Goal: Understand process/instructions: Learn about a topic

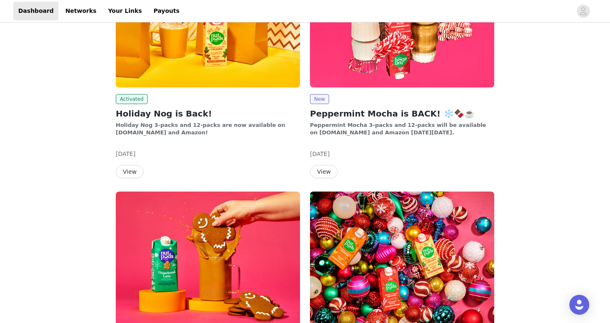
scroll to position [438, 0]
click at [325, 165] on button "View" at bounding box center [324, 171] width 28 height 13
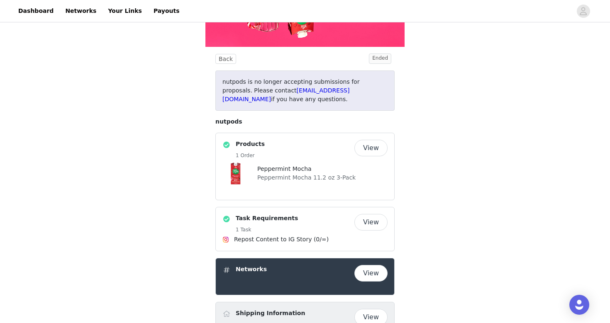
scroll to position [141, 0]
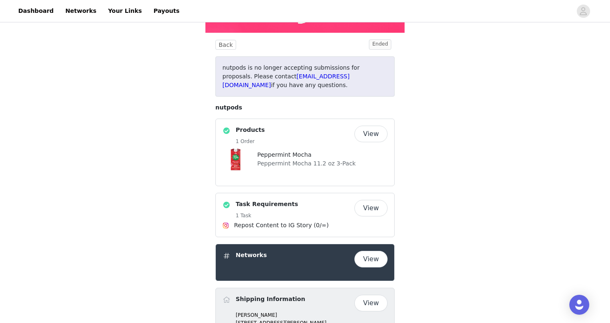
click at [364, 137] on button "View" at bounding box center [370, 134] width 33 height 17
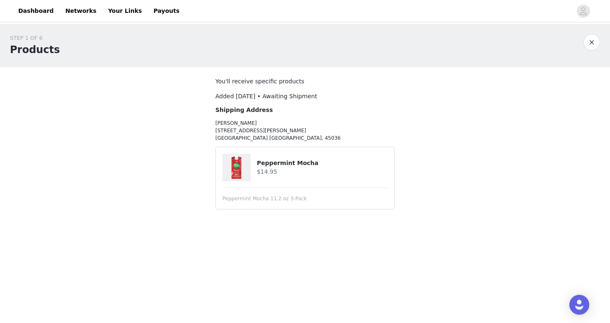
click at [306, 168] on h4 "$14.95" at bounding box center [322, 172] width 131 height 9
click at [280, 167] on h4 "Peppermint Mocha" at bounding box center [322, 163] width 131 height 9
click at [237, 168] on img at bounding box center [236, 167] width 27 height 27
click at [586, 42] on button "button" at bounding box center [592, 42] width 17 height 17
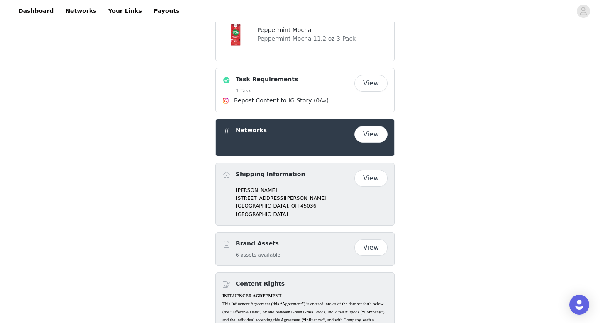
scroll to position [266, 0]
click at [378, 134] on button "View" at bounding box center [370, 134] width 33 height 17
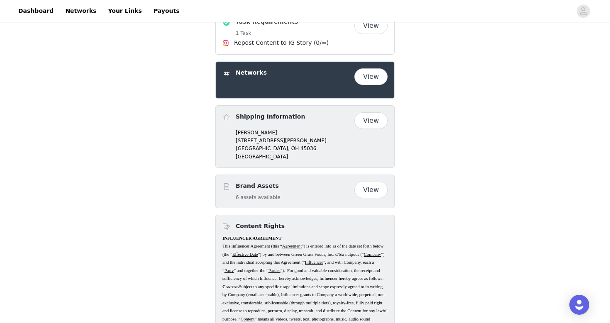
scroll to position [356, 0]
